Goal: Task Accomplishment & Management: Complete application form

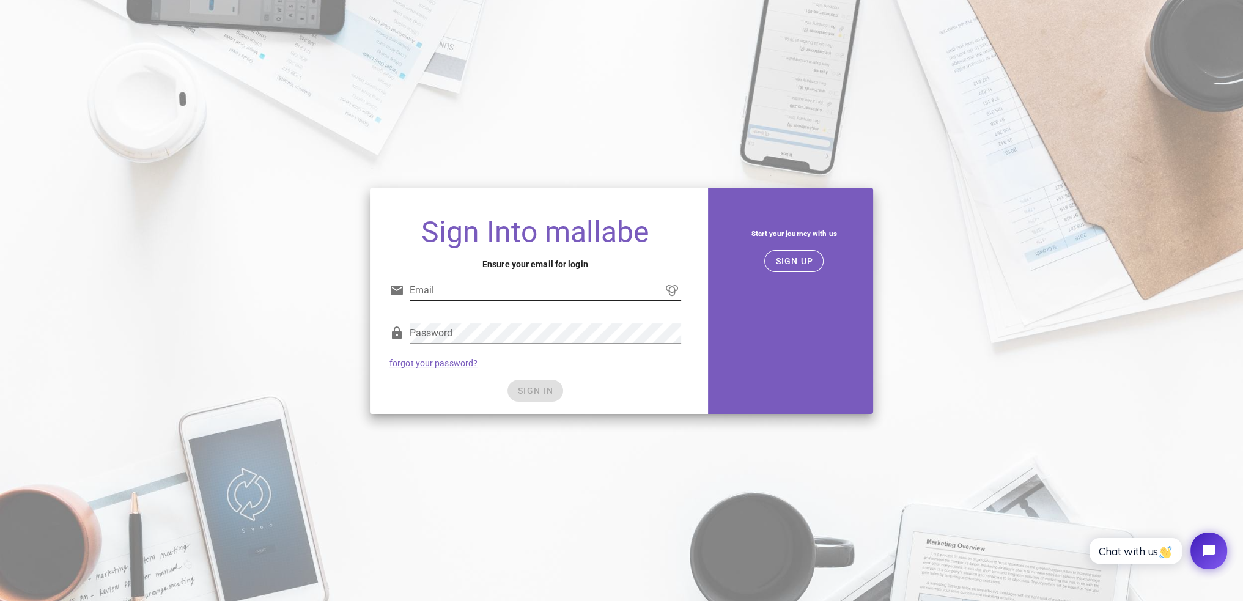
drag, startPoint x: 562, startPoint y: 295, endPoint x: 571, endPoint y: 279, distance: 18.9
click at [562, 295] on input "Email" at bounding box center [545, 291] width 271 height 20
type input "[PERSON_NAME][EMAIL_ADDRESS][PERSON_NAME][DOMAIN_NAME]"
click at [543, 347] on div "Password" at bounding box center [545, 339] width 271 height 33
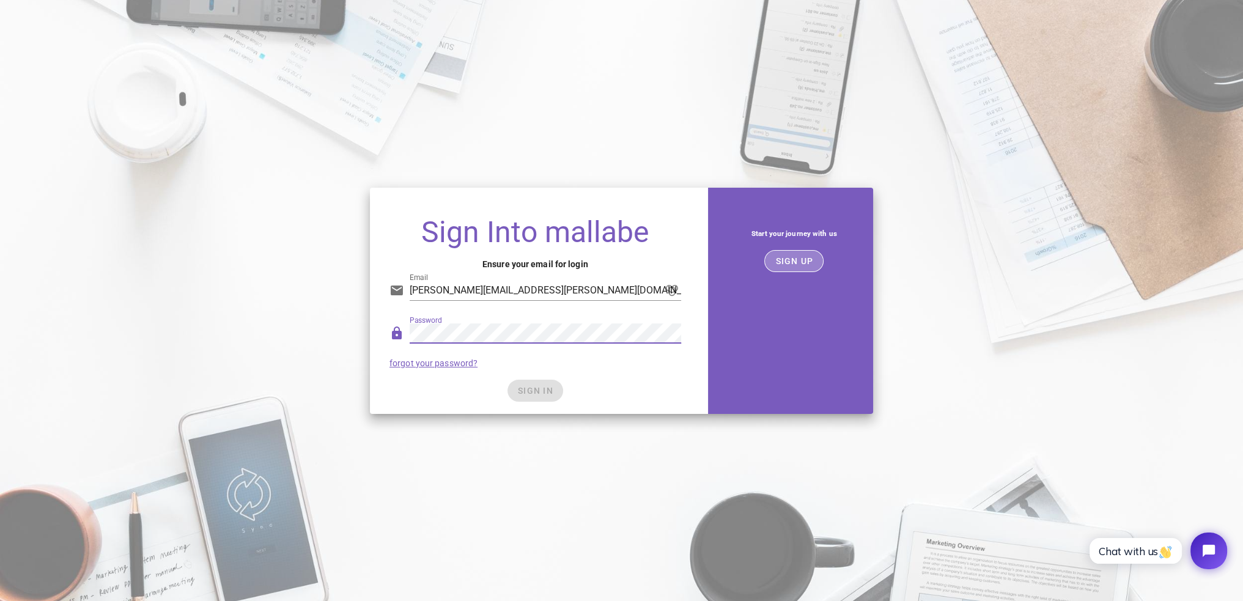
click at [788, 258] on span "SIGN UP" at bounding box center [793, 261] width 39 height 10
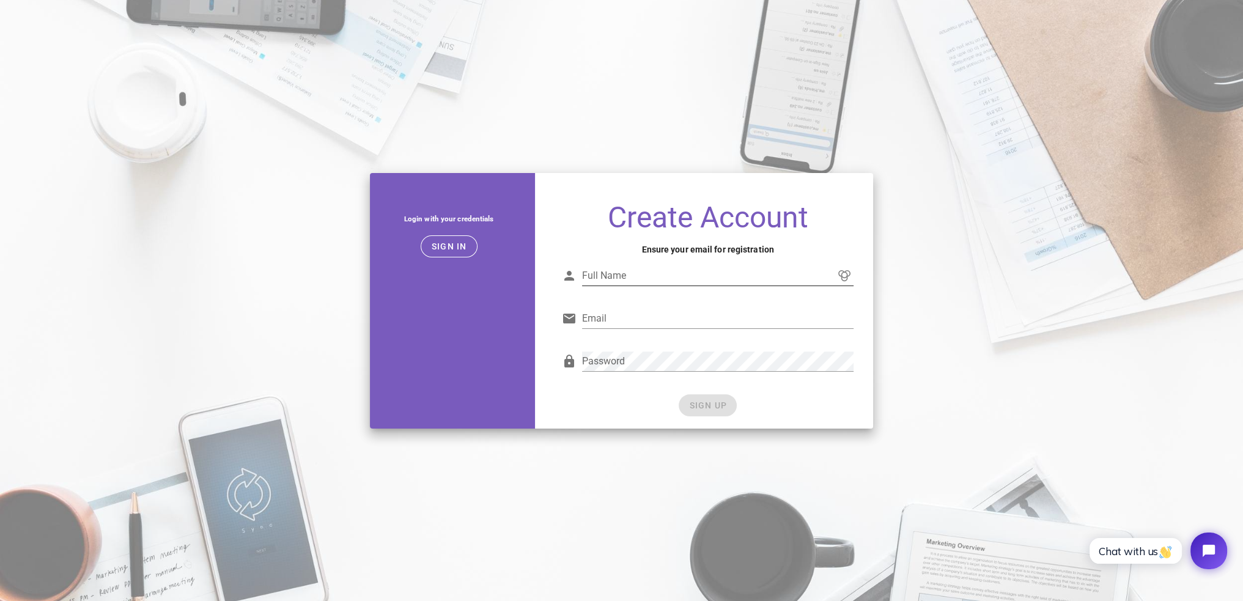
click at [689, 283] on input "Full Name" at bounding box center [717, 276] width 271 height 20
type input "[PERSON_NAME]"
type input "[PERSON_NAME][EMAIL_ADDRESS][PERSON_NAME][DOMAIN_NAME]"
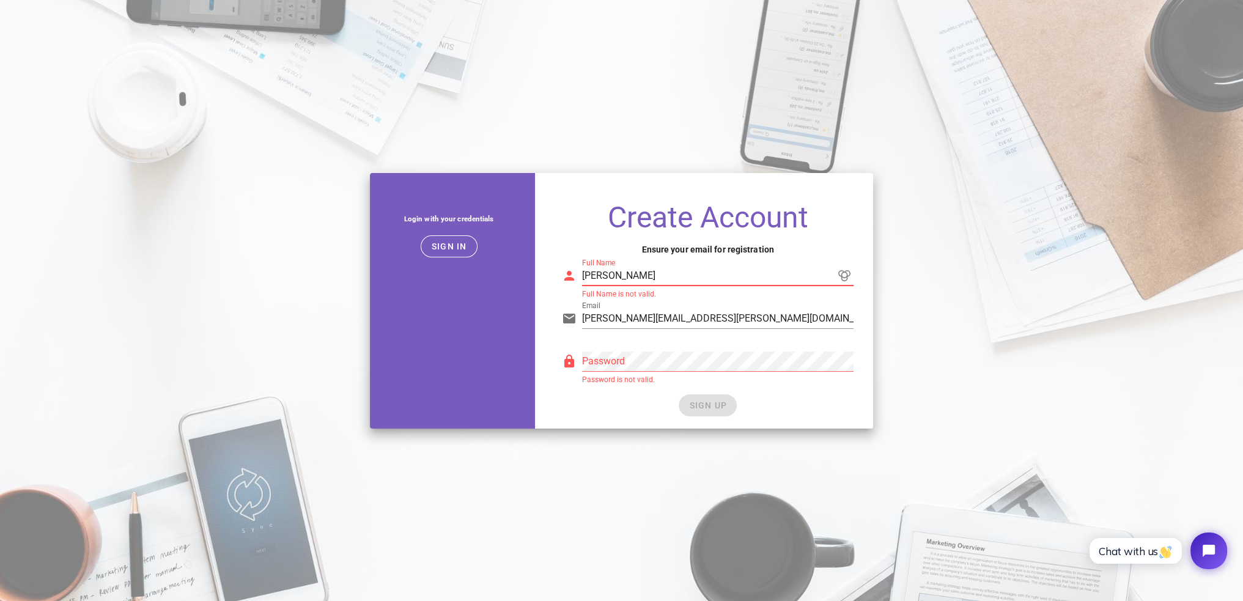
click at [689, 281] on input "[PERSON_NAME]" at bounding box center [717, 276] width 271 height 20
type input "[PERSON_NAME]"
